Goal: Communication & Community: Answer question/provide support

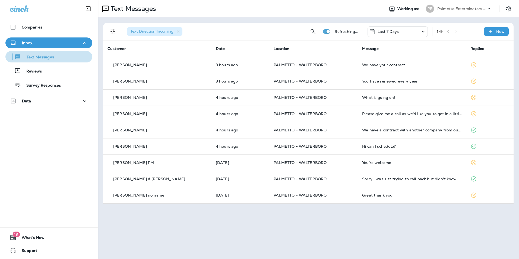
click at [62, 61] on button "Text Messages" at bounding box center [48, 56] width 87 height 11
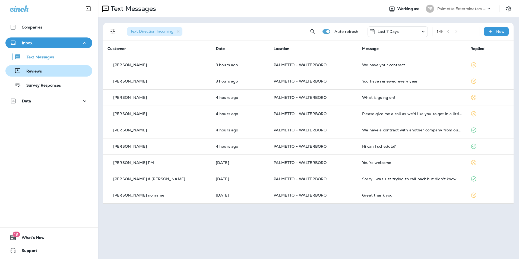
click at [61, 70] on div "Reviews" at bounding box center [49, 71] width 83 height 8
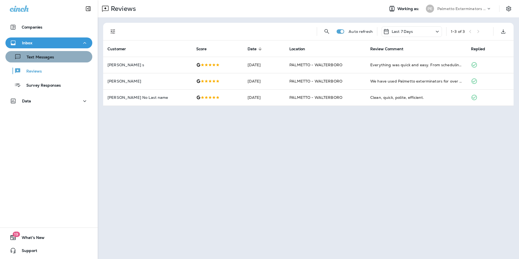
click at [61, 61] on div "Text Messages" at bounding box center [49, 57] width 83 height 8
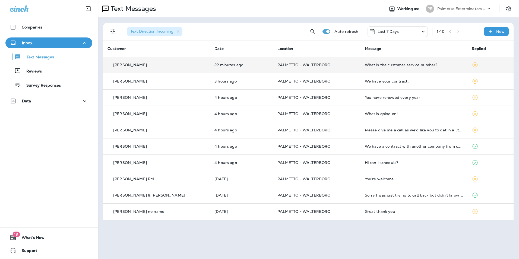
click at [366, 68] on td "What is the customer service number?" at bounding box center [414, 65] width 107 height 16
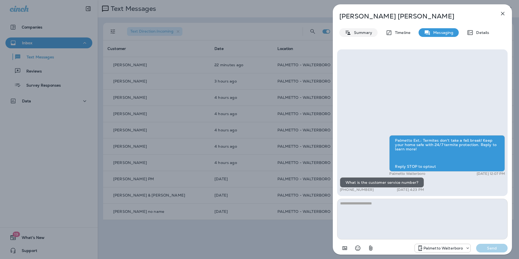
click at [359, 31] on p "Summary" at bounding box center [361, 32] width 21 height 4
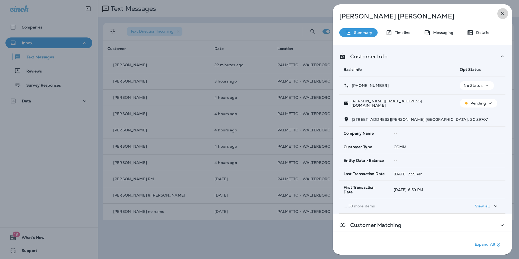
click at [505, 14] on icon "button" at bounding box center [503, 13] width 7 height 7
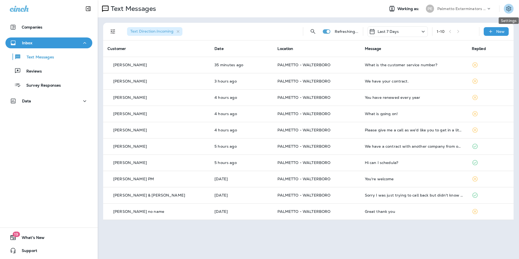
click at [513, 9] on button "Settings" at bounding box center [509, 9] width 10 height 10
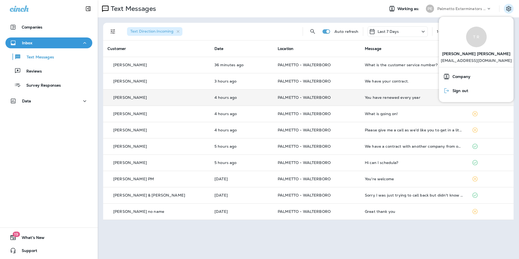
drag, startPoint x: 460, startPoint y: 91, endPoint x: 392, endPoint y: 92, distance: 67.1
click at [460, 91] on span "Sign out" at bounding box center [459, 91] width 18 height 5
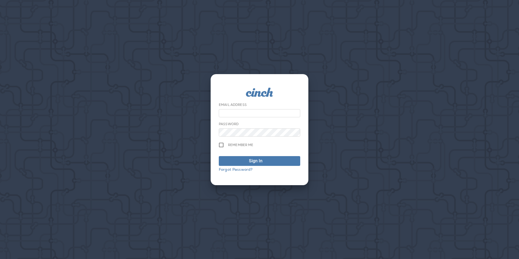
type input "**********"
